Goal: Transaction & Acquisition: Purchase product/service

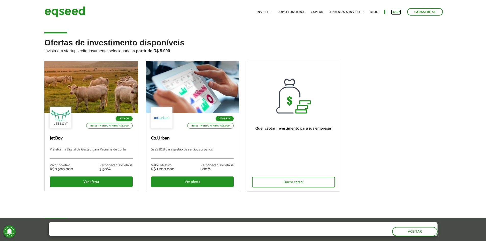
click at [397, 11] on link "Login" at bounding box center [396, 11] width 10 height 3
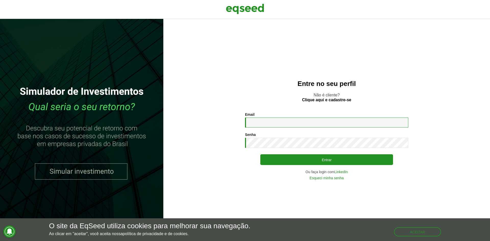
click at [268, 125] on input "Email *" at bounding box center [326, 123] width 163 height 10
type input "**********"
click at [260, 154] on button "Entrar" at bounding box center [326, 159] width 133 height 11
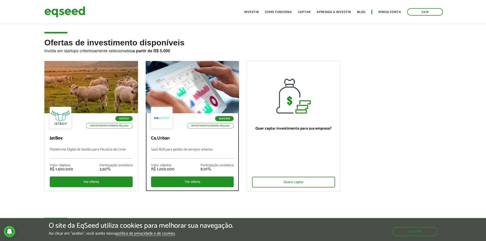
click at [212, 115] on div "SaaS B2B Investimento mínimo: R$ 5.000" at bounding box center [192, 118] width 83 height 22
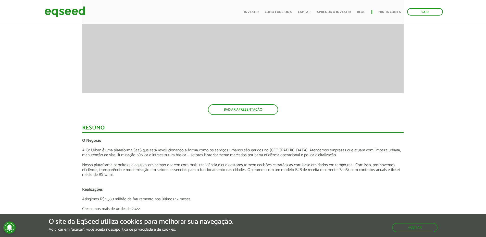
scroll to position [689, 0]
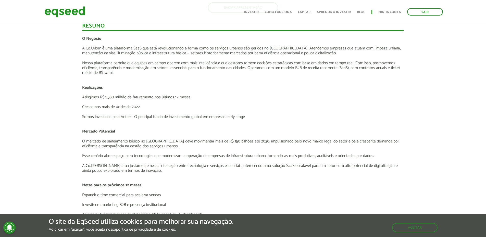
click at [114, 96] on p "Atingimos R$ 1.580 milhão de faturamento nos últimos 12 meses" at bounding box center [243, 97] width 322 height 5
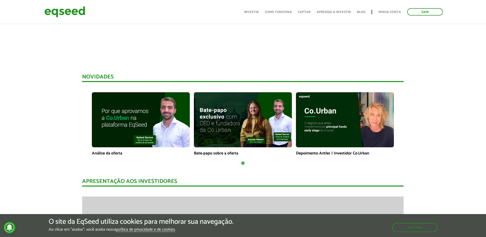
scroll to position [204, 0]
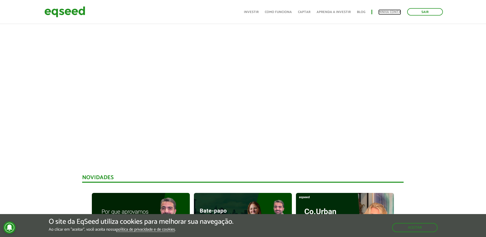
click at [385, 10] on link "Minha conta" at bounding box center [389, 11] width 23 height 3
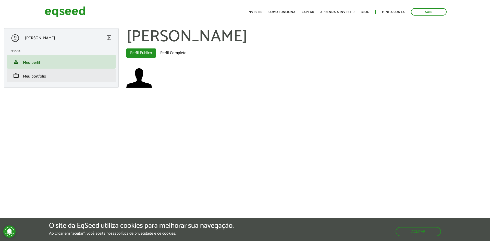
click at [39, 72] on li "work Meu portfólio" at bounding box center [61, 76] width 109 height 14
click at [266, 10] on ul "Início Investir Como funciona Captar Aprenda a investir Blog Minha conta Sair" at bounding box center [347, 11] width 204 height 7
click at [261, 11] on link "Investir" at bounding box center [255, 11] width 15 height 3
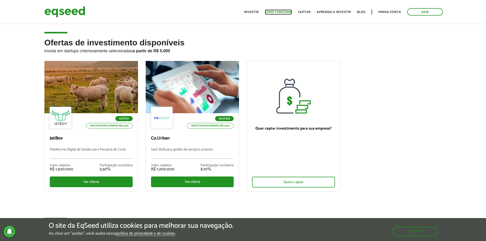
click at [286, 14] on link "Como funciona" at bounding box center [278, 11] width 27 height 3
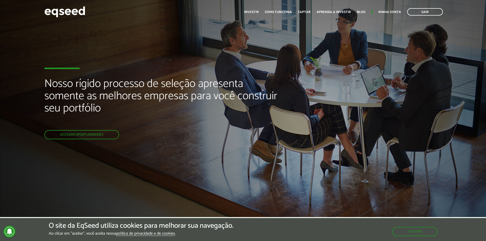
click at [246, 55] on div "Nosso rígido processo de seleção apresenta somente as melhores empresas para vo…" at bounding box center [162, 108] width 236 height 217
click at [412, 233] on button "Aceitar" at bounding box center [415, 231] width 44 height 8
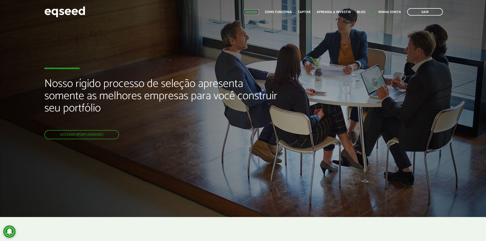
click at [256, 10] on link "Investir" at bounding box center [251, 11] width 15 height 3
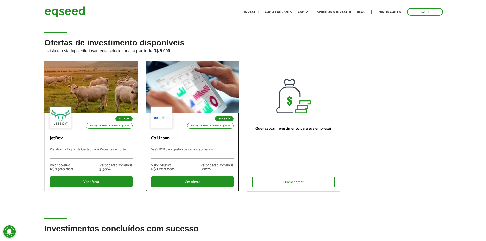
click at [165, 122] on div at bounding box center [161, 117] width 21 height 21
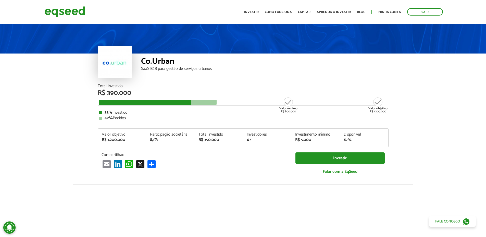
click at [341, 165] on div "Investir Falar com a EqSeed" at bounding box center [340, 166] width 97 height 27
click at [340, 163] on link "Investir" at bounding box center [340, 158] width 89 height 11
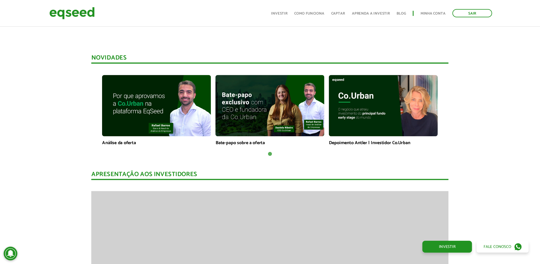
scroll to position [434, 0]
